Goal: Check status: Check status

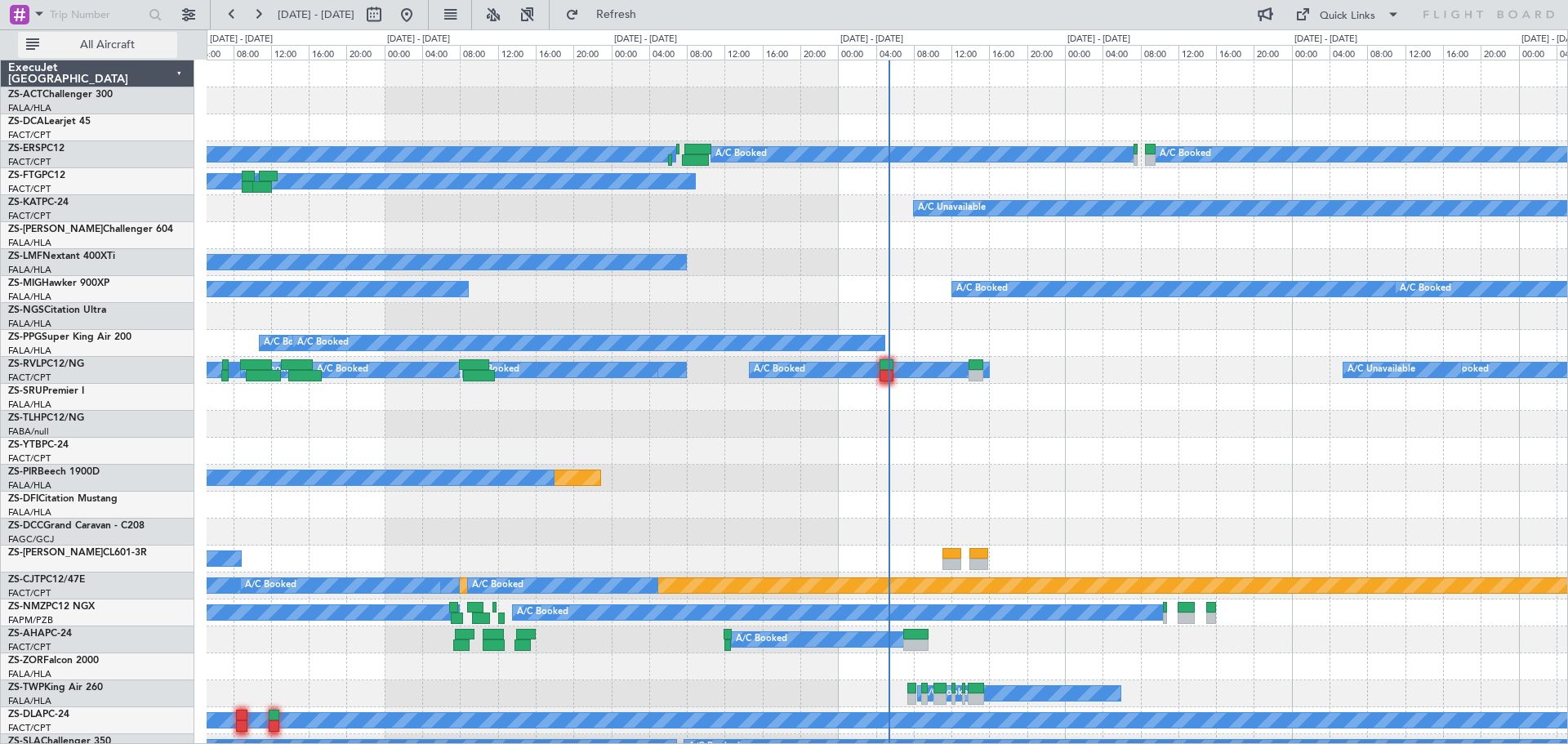
click at [110, 50] on span "All Aircraft" at bounding box center [108, 45] width 129 height 12
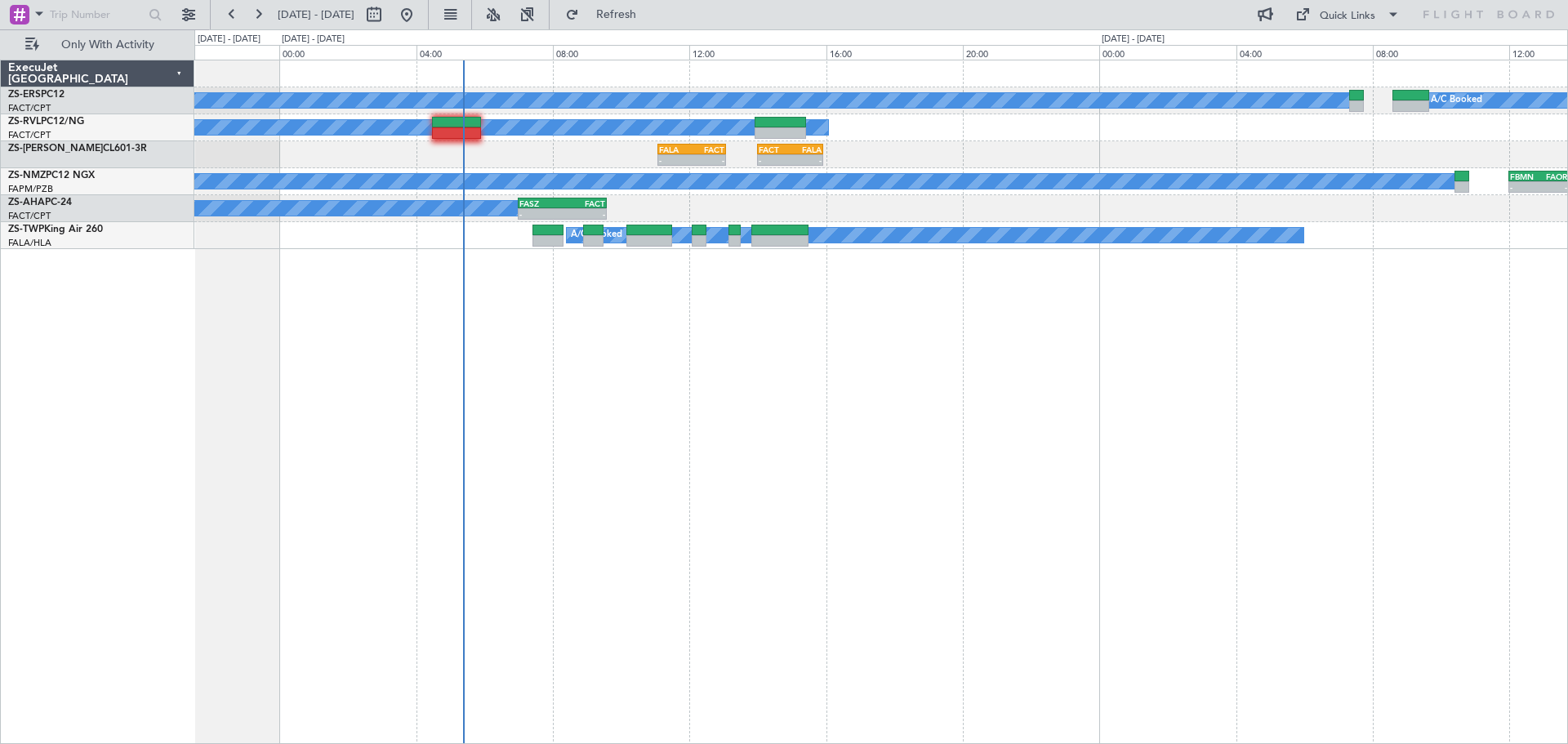
click at [1109, 587] on div "A/C Booked A/C Booked A/C Booked - - FALA 11:05 Z FACT 13:05 Z - - FACT 14:00 Z…" at bounding box center [881, 401] width 1374 height 685
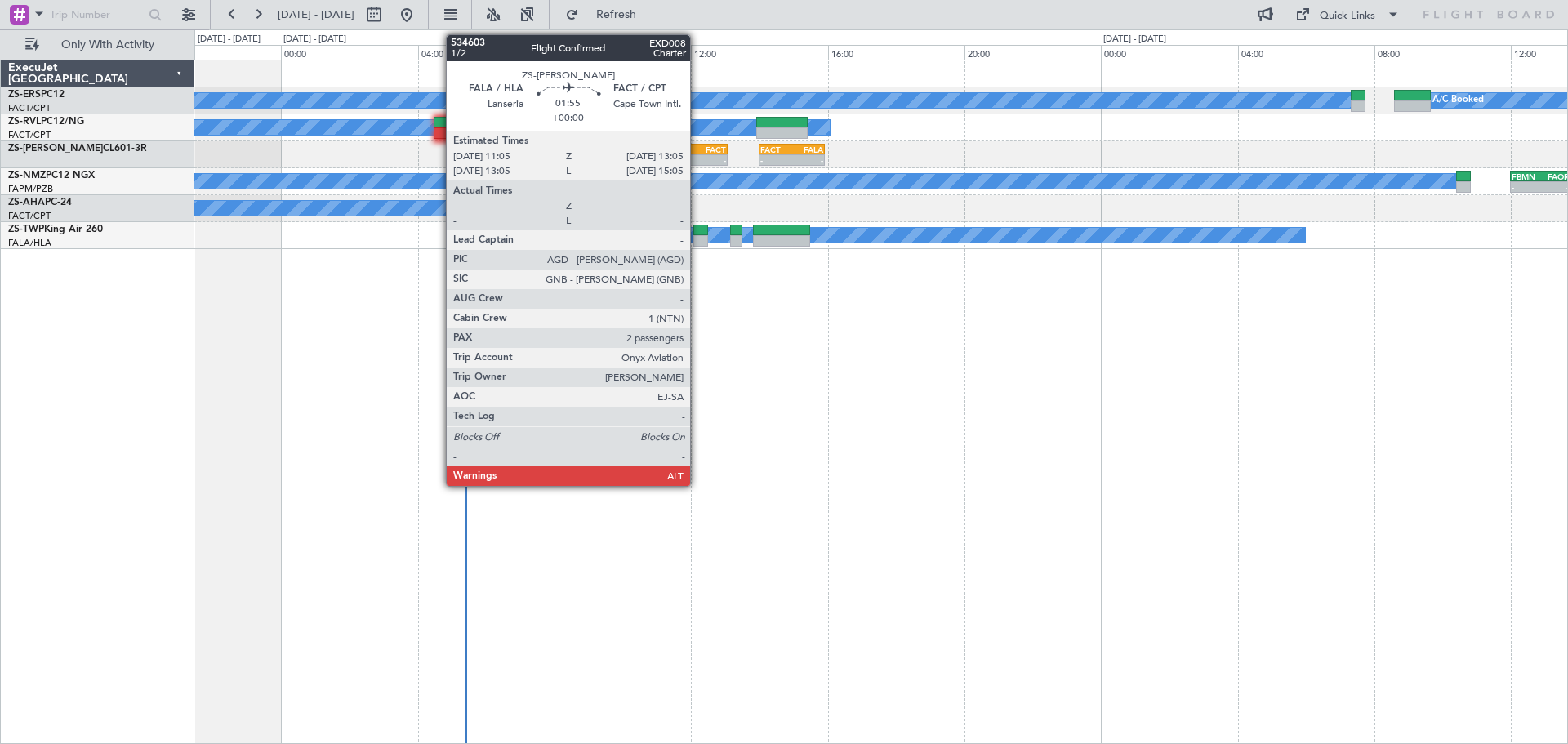
click at [697, 157] on div "-" at bounding box center [710, 160] width 33 height 10
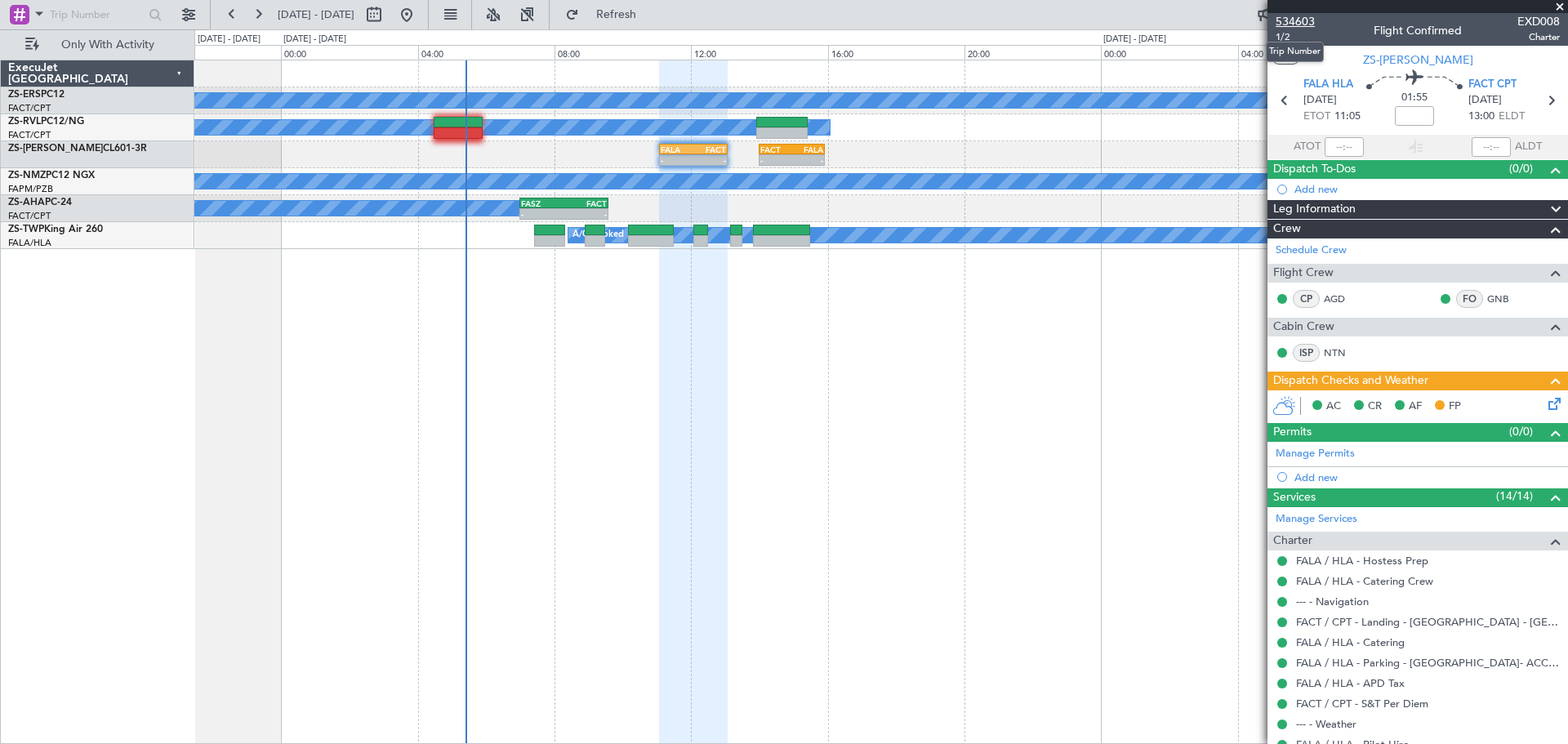
click at [1296, 22] on span "534603" at bounding box center [1295, 21] width 39 height 17
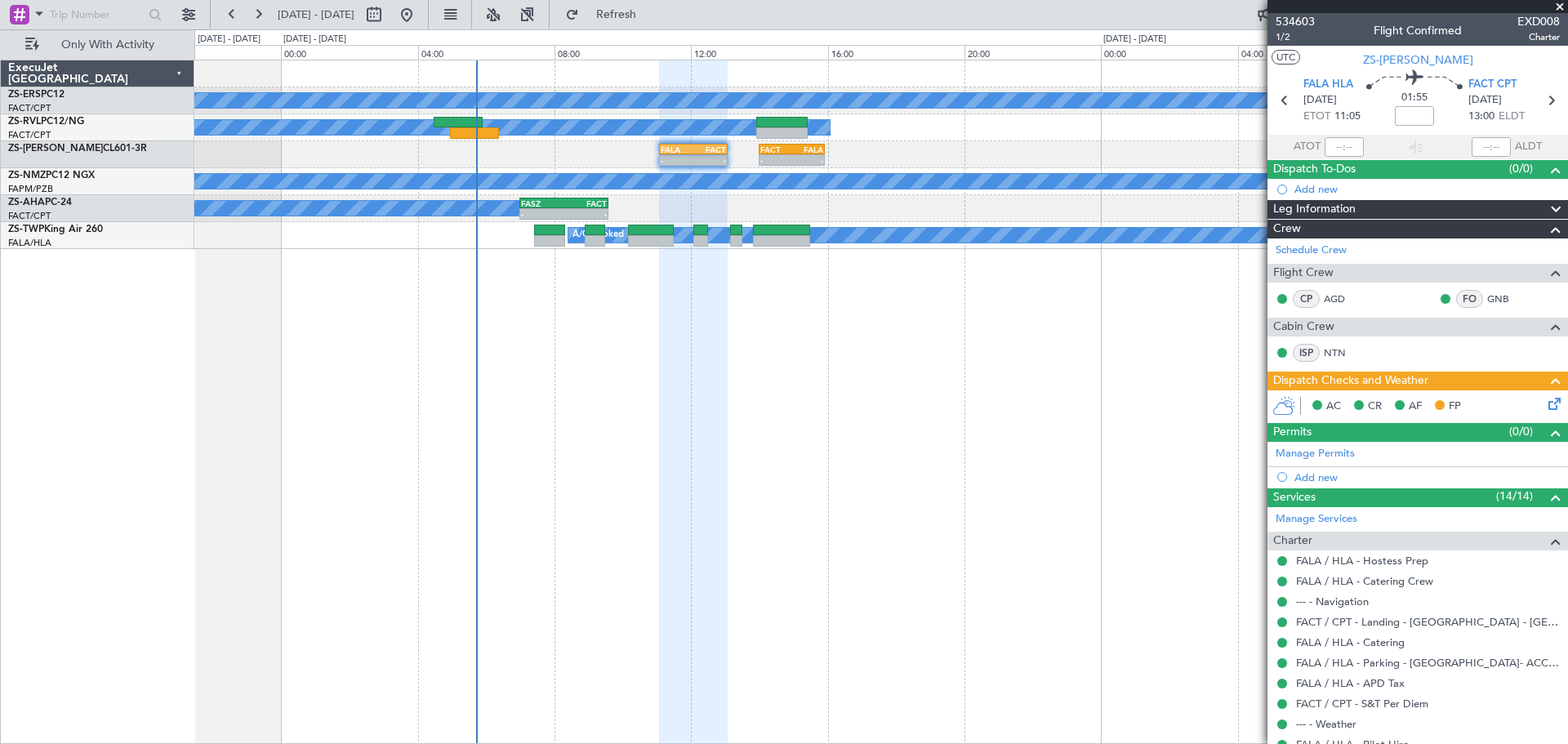
click at [1562, 8] on span at bounding box center [1560, 7] width 16 height 15
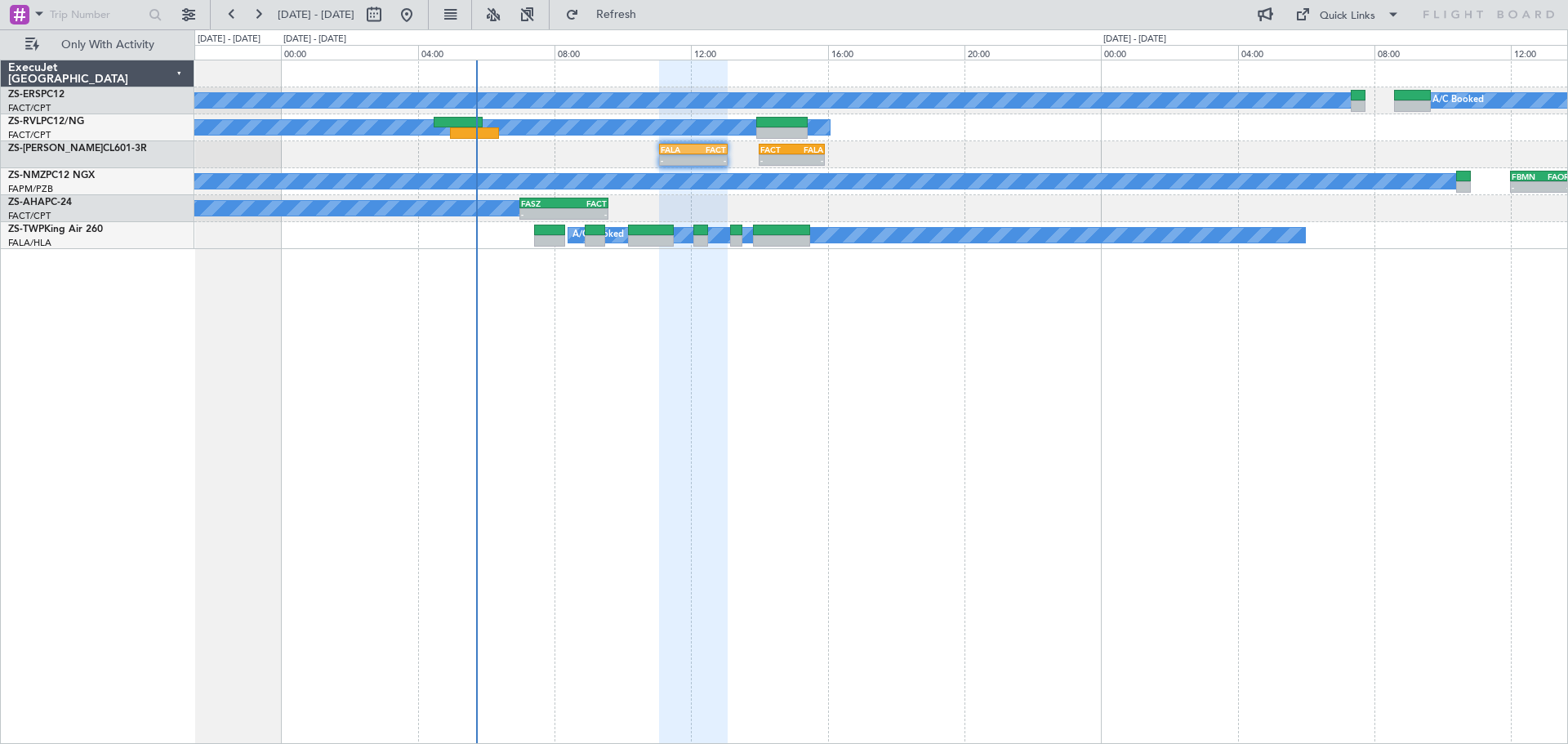
type input "0"
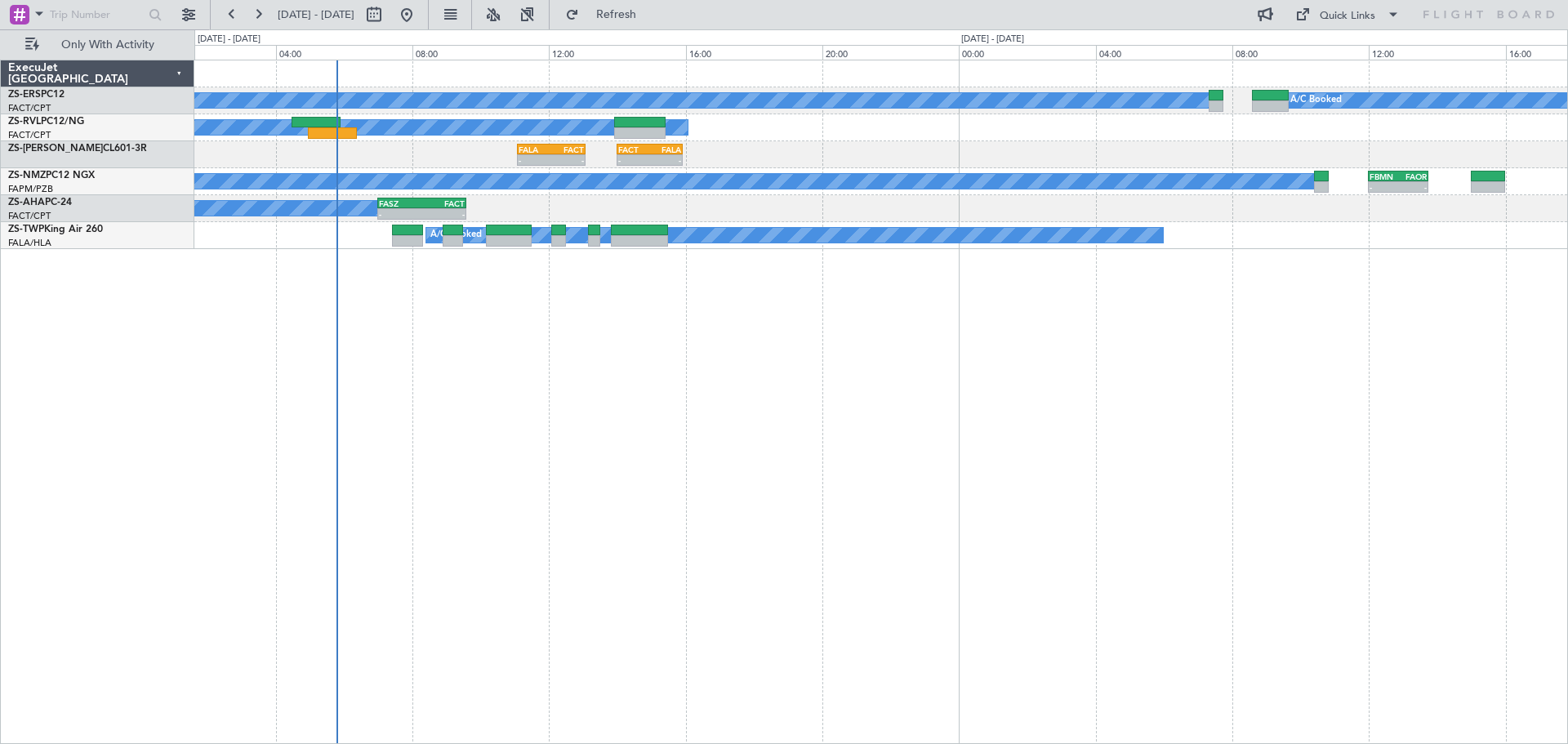
click at [682, 417] on div "A/C Booked A/C Booked A/C Booked - - FALA 11:05 Z FACT 13:05 Z - - FACT 14:00 Z…" at bounding box center [881, 401] width 1374 height 685
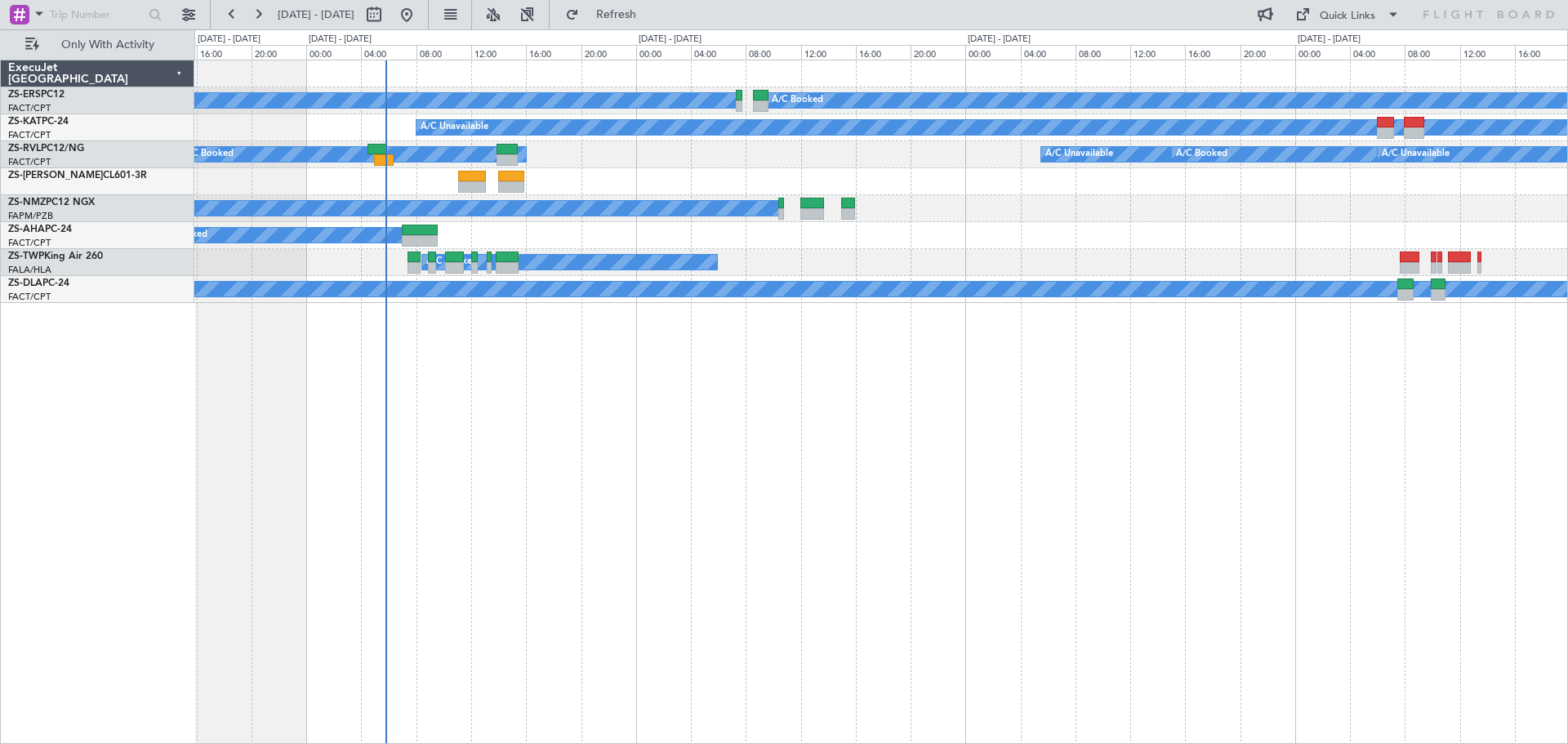
click at [1087, 576] on div "A/C Booked A/C Booked A/C Booked A/C Booked A/C Unavailable A/C Booked A/C Unav…" at bounding box center [881, 401] width 1374 height 685
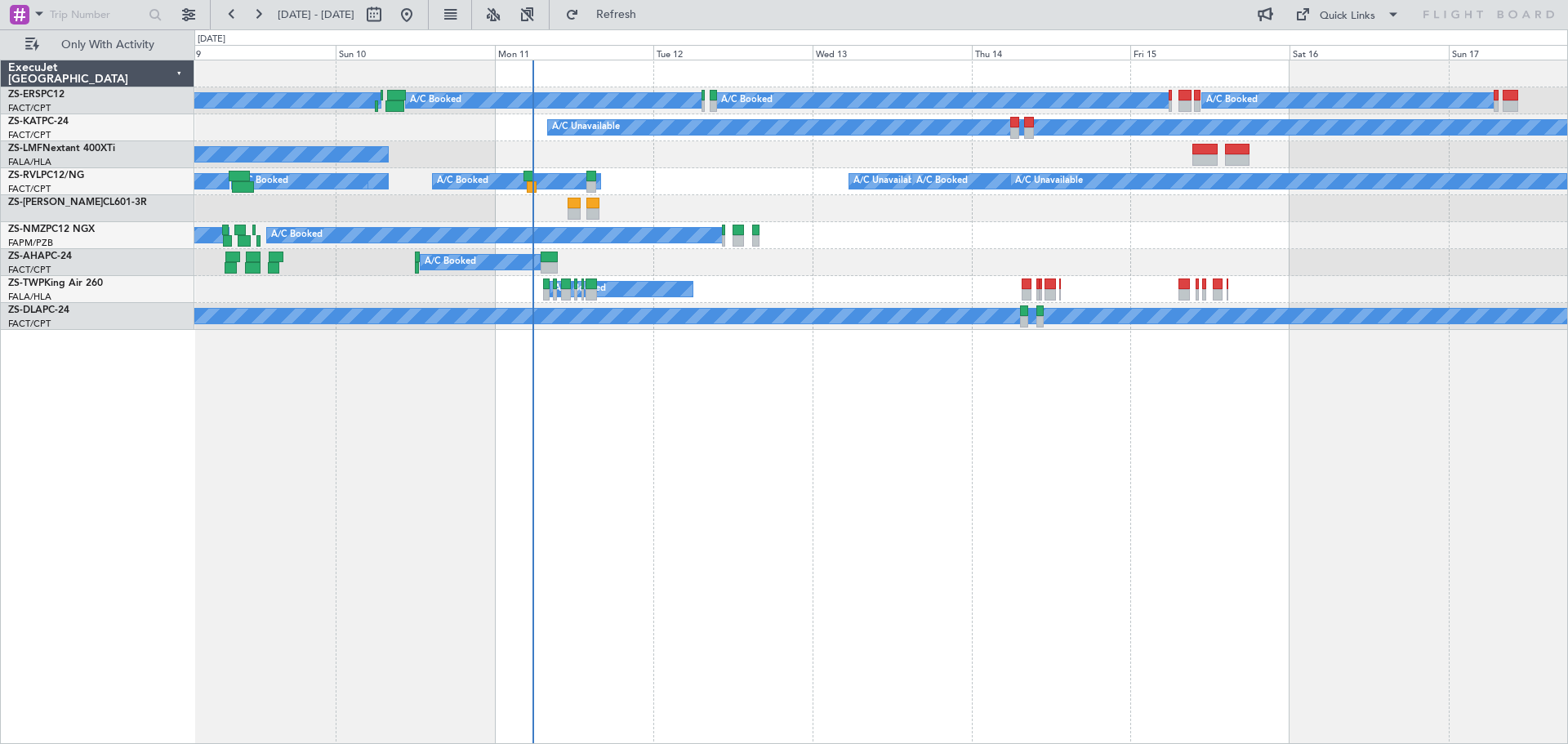
click at [906, 576] on div "A/C Booked A/C Booked A/C Booked A/C Booked A/C Unavailable A/C Booked A/C Book…" at bounding box center [881, 401] width 1374 height 685
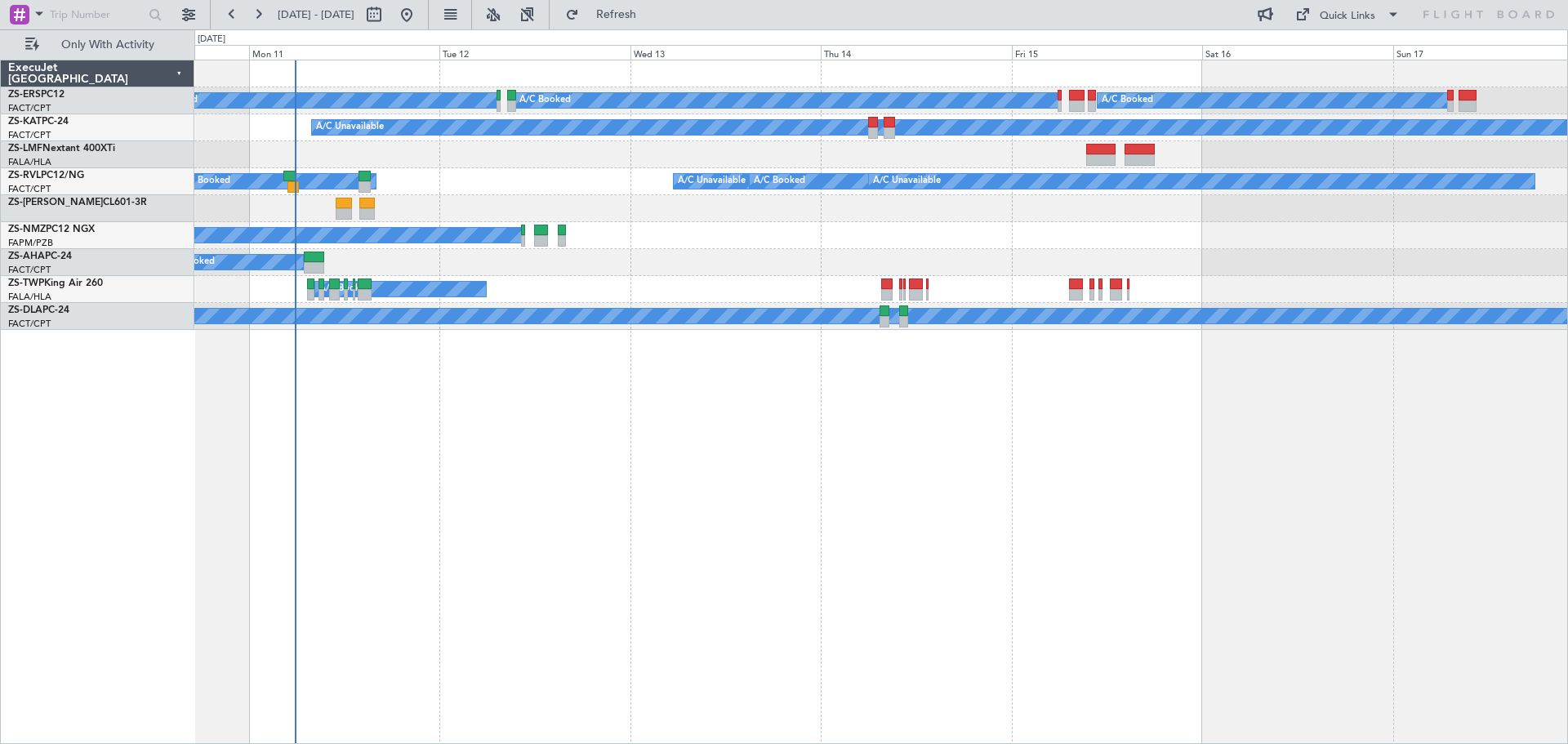
click at [1449, 563] on div "A/C Booked A/C Booked A/C Booked A/C Booked A/C Unavailable A/C Booked A/C Book…" at bounding box center [881, 401] width 1374 height 685
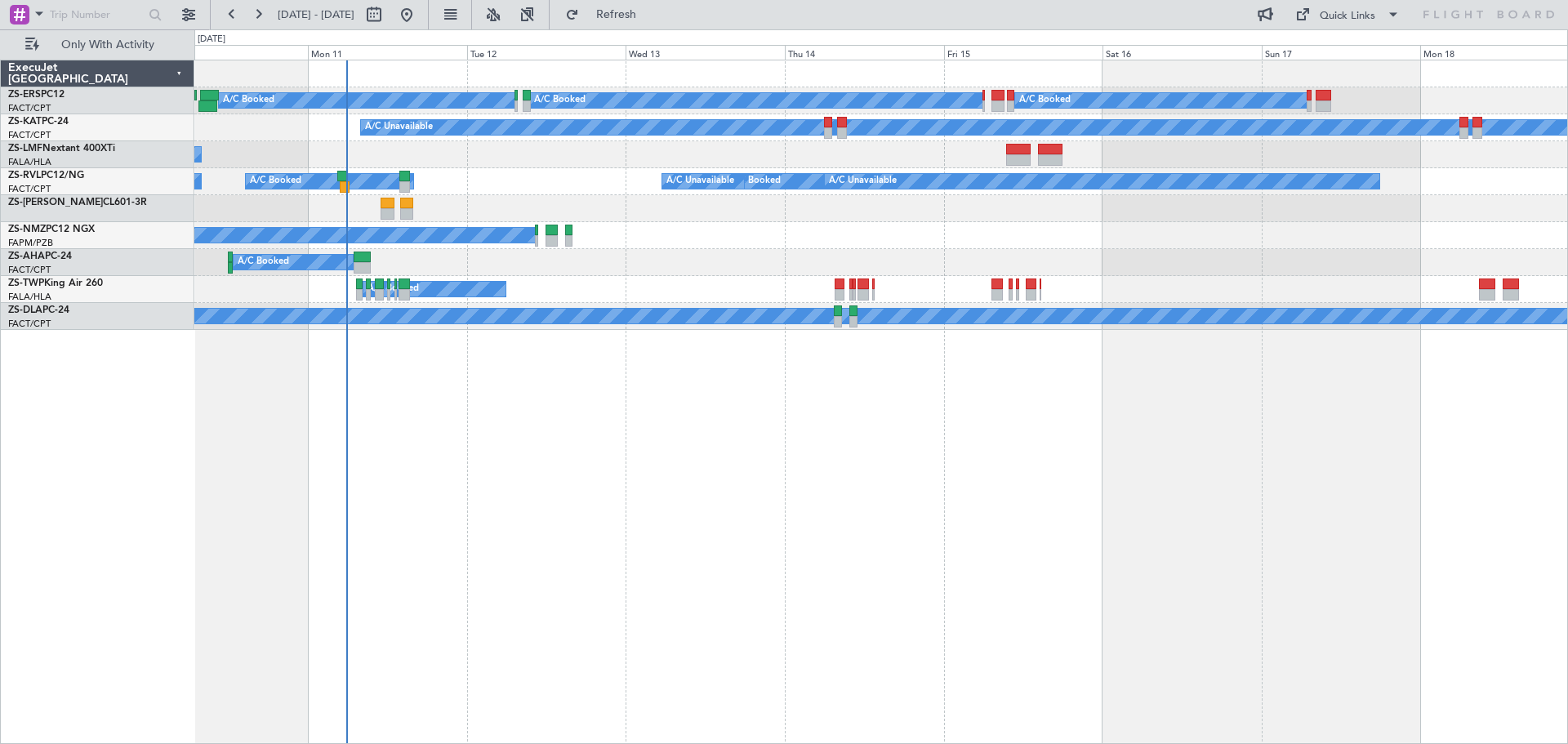
click at [1086, 557] on div "A/C Booked A/C Booked A/C Booked A/C Booked A/C Booked A/C Unavailable A/C Book…" at bounding box center [881, 401] width 1374 height 685
